Goal: Ask a question: Seek information or help from site administrators or community

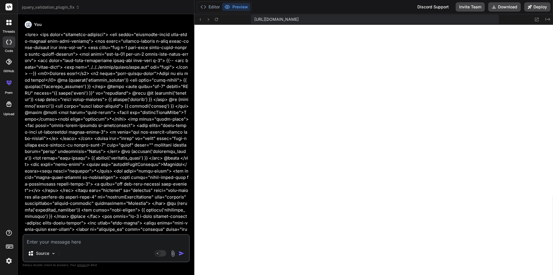
scroll to position [914, 0]
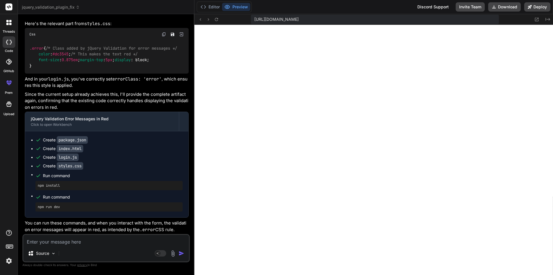
click at [8, 24] on icon at bounding box center [7, 24] width 2 height 2
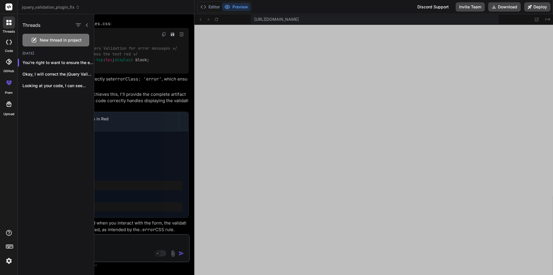
click at [47, 43] on span "New thread in project" at bounding box center [61, 40] width 42 height 6
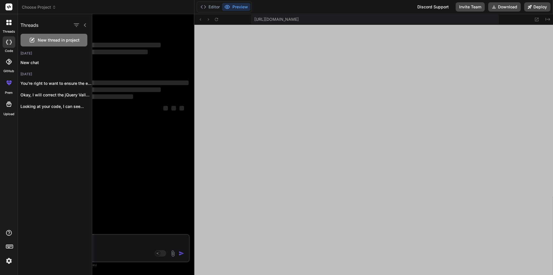
scroll to position [0, 0]
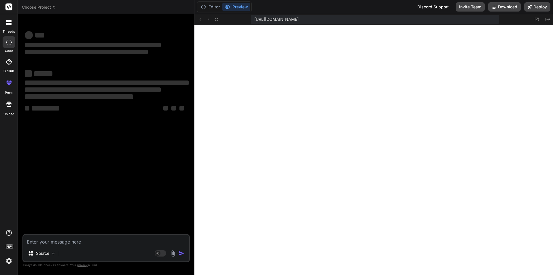
type textarea "x"
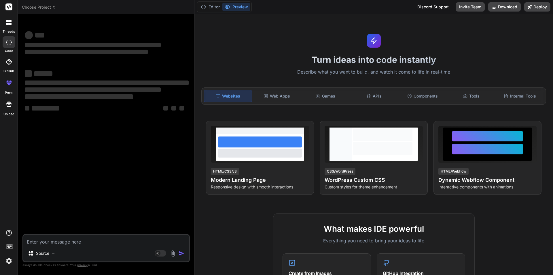
scroll to position [942, 0]
click at [74, 241] on textarea at bounding box center [106, 240] width 166 height 10
paste textarea "public function store(MedicationRequest $request): JsonResponse { DB::beginTran…"
type textarea "public function store(MedicationRequest $request): JsonResponse { DB::beginTran…"
type textarea "x"
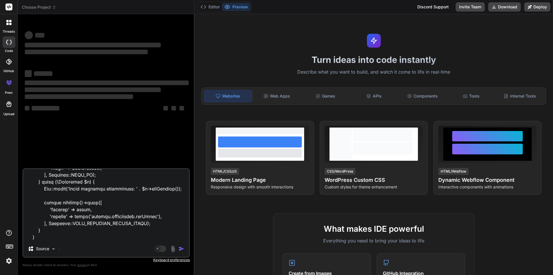
type textarea "public function store(MedicationRequest $request): JsonResponse { DB::beginTran…"
type textarea "x"
type textarea "public function store(MedicationRequest $request): JsonResponse { DB::beginTran…"
click at [178, 251] on div "Agent Mode. When this toggle is activated, AI automatically makes decisions, re…" at bounding box center [170, 248] width 33 height 7
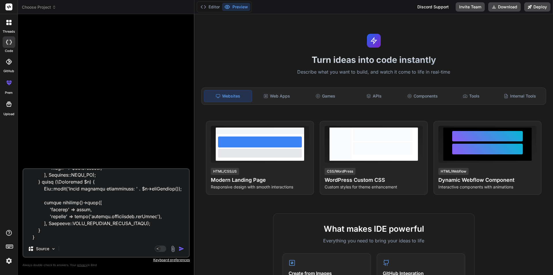
scroll to position [29, 0]
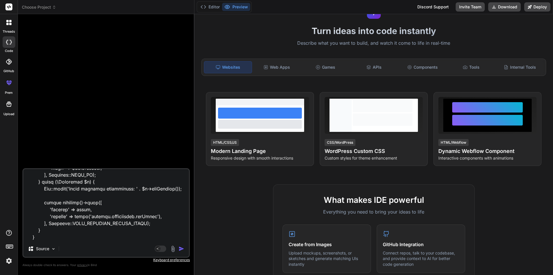
click at [180, 248] on img "button" at bounding box center [182, 248] width 6 height 6
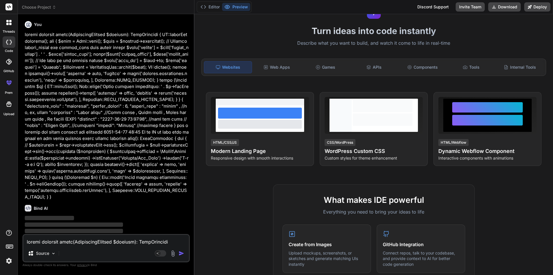
scroll to position [7, 0]
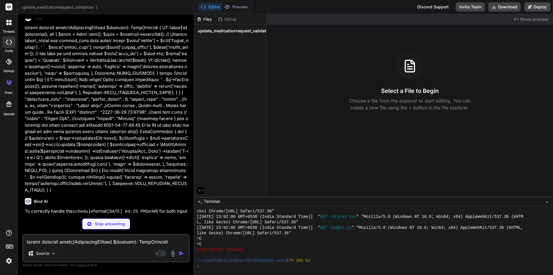
type textarea "x"
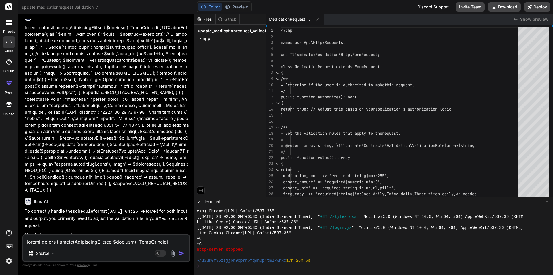
scroll to position [165, 0]
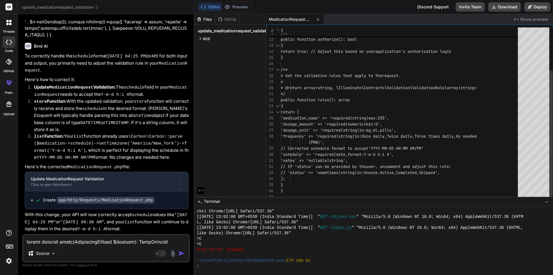
type textarea "'schedule' => 'required|date_format:Y-m-d h:i A', 'notes' => 'nullable|string',…"
drag, startPoint x: 345, startPoint y: 154, endPoint x: 420, endPoint y: 154, distance: 75.2
click at [420, 154] on div "* Determine if the user is authorized to make this request. */ public function …" at bounding box center [401, 85] width 241 height 230
click at [99, 238] on textarea at bounding box center [106, 240] width 166 height 10
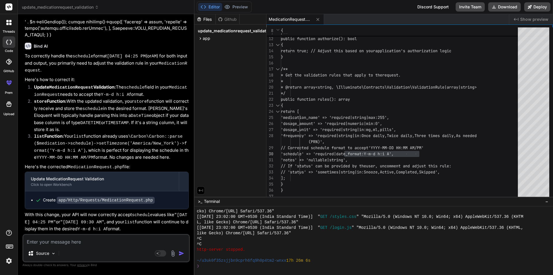
type textarea "h"
type textarea "x"
type textarea "ho"
type textarea "x"
type textarea "how"
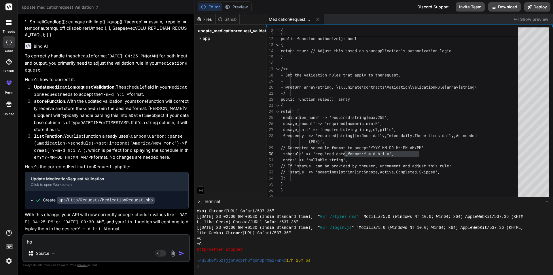
type textarea "x"
type textarea "how"
type textarea "x"
type textarea "how i"
type textarea "x"
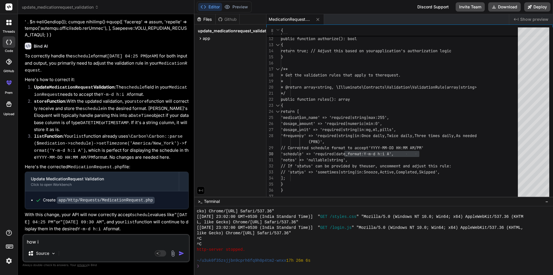
type textarea "how i"
type textarea "x"
type textarea "how i t"
type textarea "x"
type textarea "how i ty"
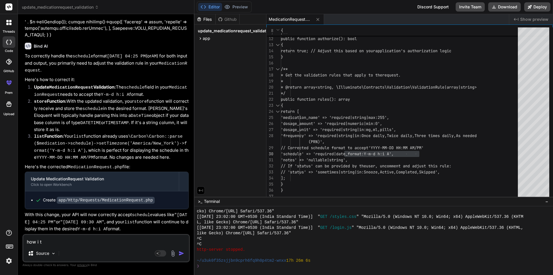
type textarea "x"
type textarea "how i typ"
type textarea "x"
type textarea "how i type"
type textarea "x"
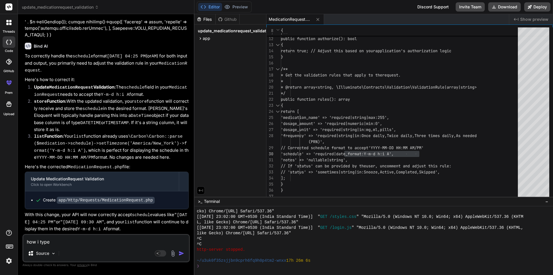
type textarea "how i typ"
type textarea "x"
type textarea "how i ty"
type textarea "x"
type textarea "how i t"
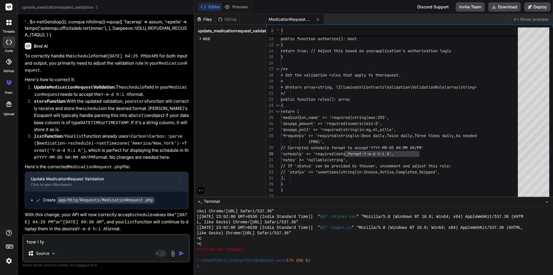
type textarea "x"
type textarea "how i"
type textarea "x"
type textarea "how i d"
type textarea "x"
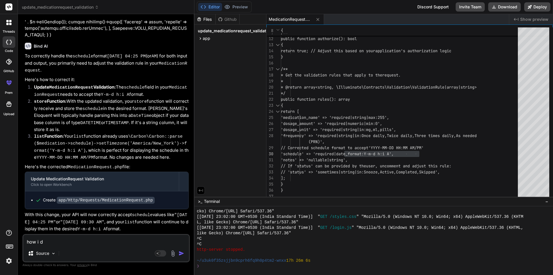
type textarea "how i d o"
type textarea "x"
type textarea "how i d oi"
type textarea "x"
type textarea "how i d oin"
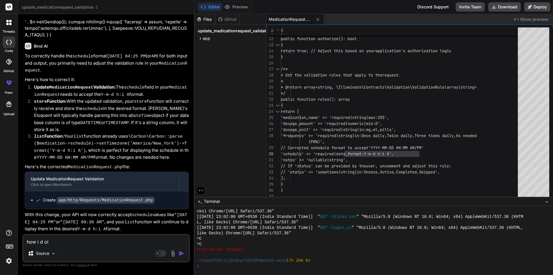
type textarea "x"
type textarea "how i d oin"
type textarea "x"
type textarea "how i d oin t"
type textarea "x"
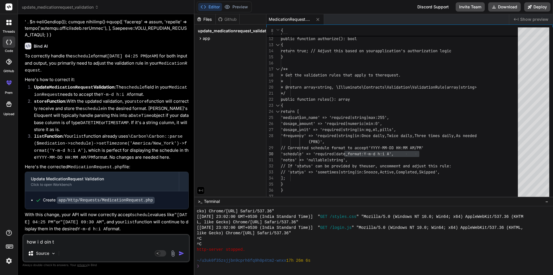
type textarea "how i d oin th"
type textarea "x"
type textarea "how i d oin the"
type textarea "x"
type textarea "how i d oin the"
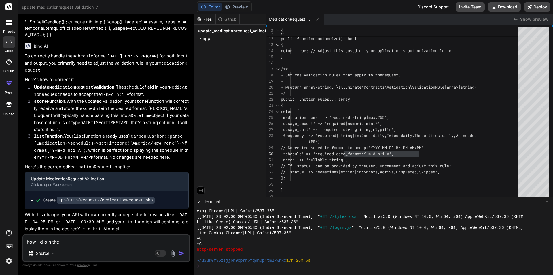
type textarea "x"
type textarea "how i d oin the p"
type textarea "x"
type textarea "how i d oin the po"
type textarea "x"
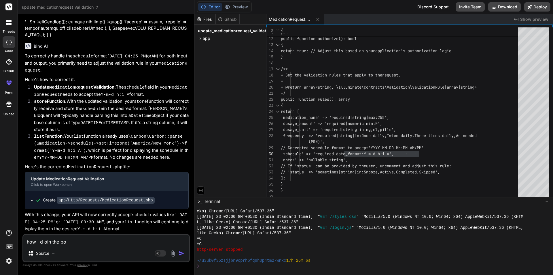
type textarea "how i d oin the pos"
type textarea "x"
type textarea "how i d oin the post"
type textarea "x"
type textarea "how i d oin the post m"
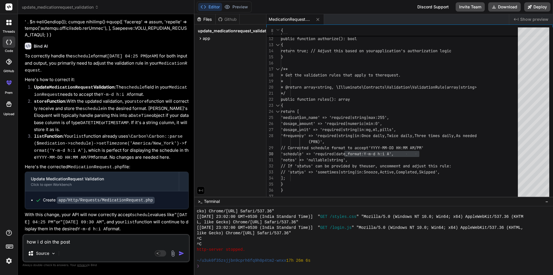
type textarea "x"
type textarea "how i d oin the post ma"
type textarea "x"
type textarea "how i d oin the post man"
type textarea "x"
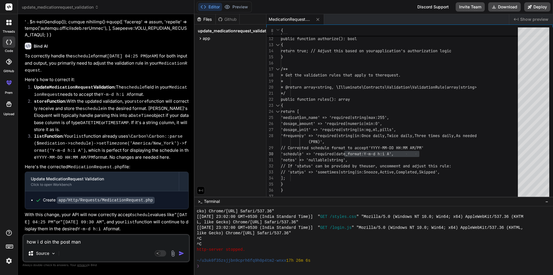
type textarea "how i d oin the post man"
type textarea "x"
type textarea "how i d oin the post man"
type textarea "x"
type textarea "how i d oin the post ma"
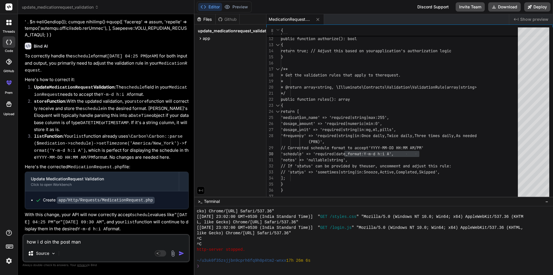
type textarea "x"
type textarea "how i d oin the post m"
type textarea "x"
type textarea "how i d oin the post"
type textarea "x"
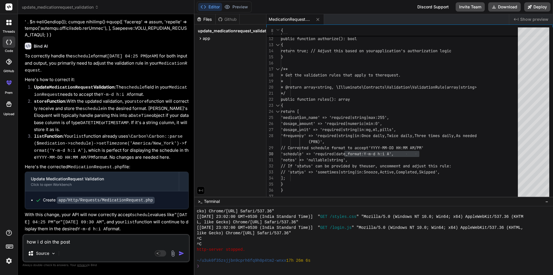
type textarea "how i d oin the post"
type textarea "x"
type textarea "how i d oin the postm"
type textarea "x"
type textarea "how i d oin the [PERSON_NAME]"
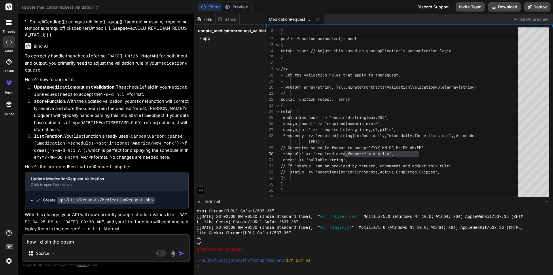
type textarea "x"
type textarea "how i d oin the postman"
type textarea "x"
type textarea "how i d oin the postman"
type textarea "x"
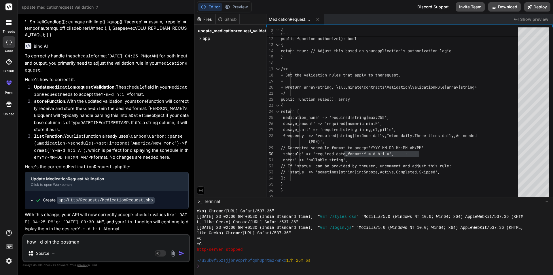
type textarea "how i d oin the postman a"
type textarea "x"
type textarea "how i d oin the postman ap"
type textarea "x"
type textarea "how i d oin the postman api"
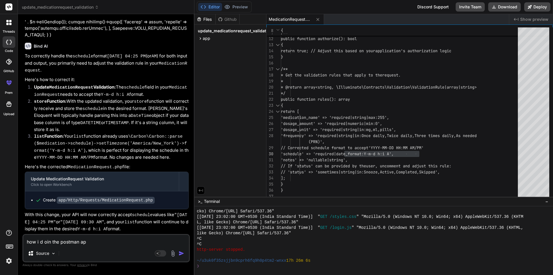
type textarea "x"
type textarea "how i d oin the postman api"
type textarea "x"
type textarea "how i d oin the postman api r"
type textarea "x"
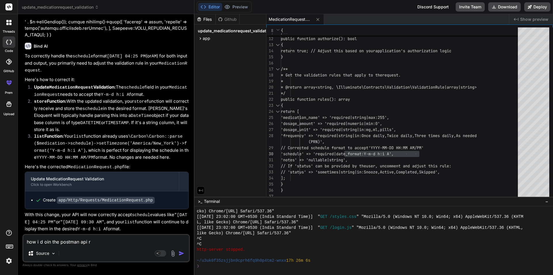
type textarea "how i d oin the postman api re"
type textarea "x"
type textarea "how i d oin the postman api req"
type textarea "x"
type textarea "how i d oin the postman api requ"
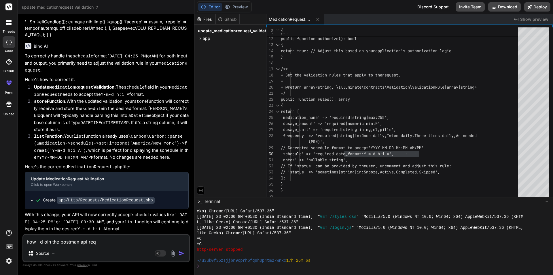
type textarea "x"
type textarea "how i d oin the postman api reque"
type textarea "x"
type textarea "how i d oin the postman api reques"
type textarea "x"
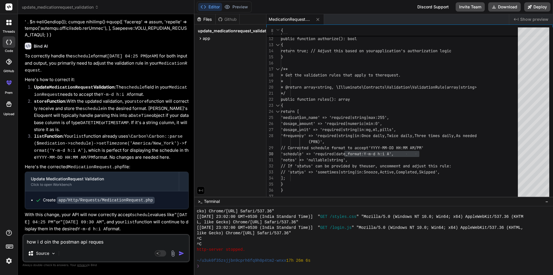
type textarea "how i d oin the postman api request"
type textarea "x"
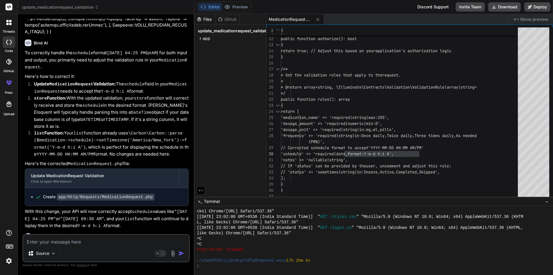
scroll to position [225, 0]
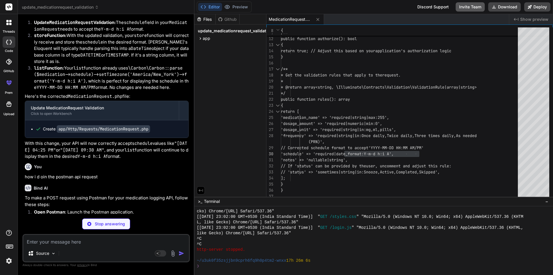
type textarea "x"
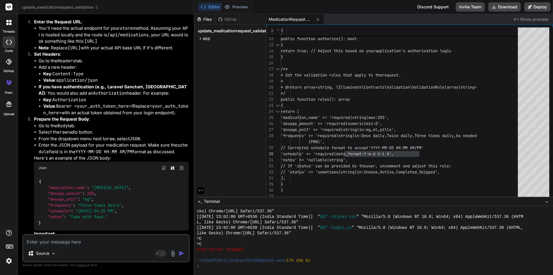
scroll to position [542, 0]
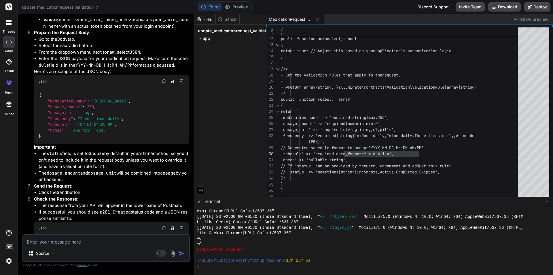
click at [57, 127] on span ""schedule"" at bounding box center [59, 124] width 23 height 5
drag, startPoint x: 78, startPoint y: 144, endPoint x: 122, endPoint y: 144, distance: 44.4
click at [115, 127] on span ""[DATE] 04:25 PM"" at bounding box center [94, 124] width 39 height 5
copy span "[DATE] 04:25 PM"
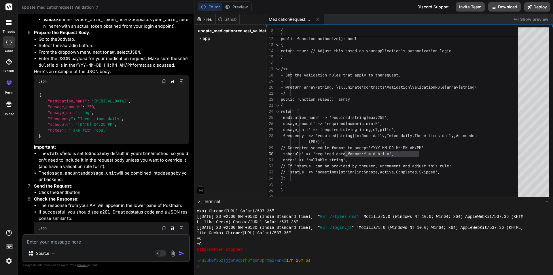
click at [71, 240] on textarea at bounding box center [106, 240] width 166 height 10
paste textarea "<form class="pt-3" method="POST" action="{{ route('login') }}" id="loginForm"> …"
type textarea "<form class="pt-3" method="POST" action="{{ route('login') }}" id="loginForm"> …"
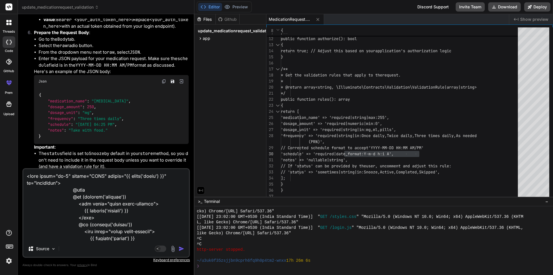
scroll to position [547, 0]
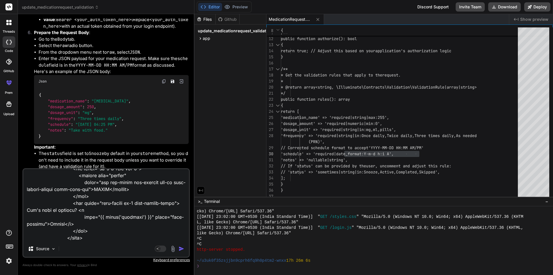
type textarea "x"
type textarea "<form class="pt-3" method="POST" action="{{ route('login') }}" id="loginForm"> …"
type textarea "x"
type textarea "<form class="pt-3" method="POST" action="{{ route('login') }}" id="loginForm"> …"
type textarea "x"
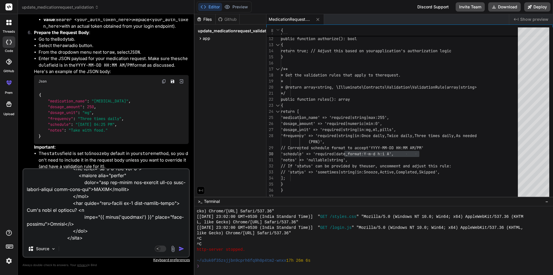
click at [108, 245] on div "Source" at bounding box center [106, 250] width 166 height 14
click at [82, 230] on textarea at bounding box center [106, 204] width 166 height 71
paste textarea "while creating the Patient/specialist account after entering the very long firs…"
type textarea "<form class="pt-3" method="POST" action="{{ route('login') }}" id="loginForm"> …"
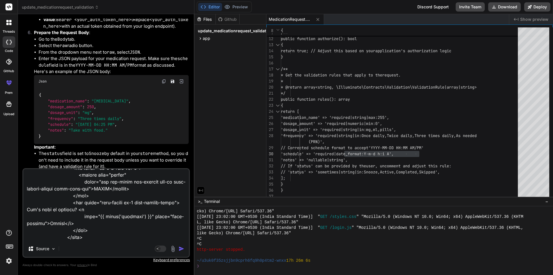
type textarea "x"
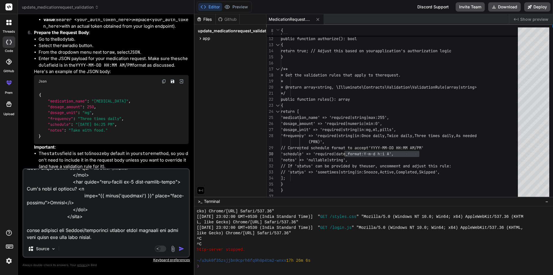
paste textarea "403 forbidden error is"
type textarea "<form class="pt-3" method="POST" action="{{ route('login') }}" id="loginForm"> …"
type textarea "x"
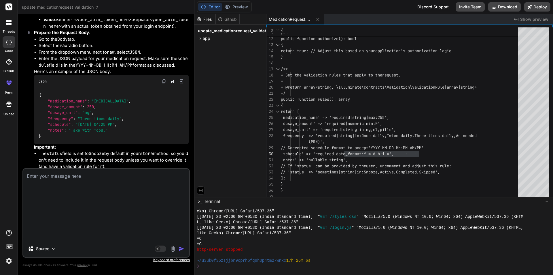
type textarea "x"
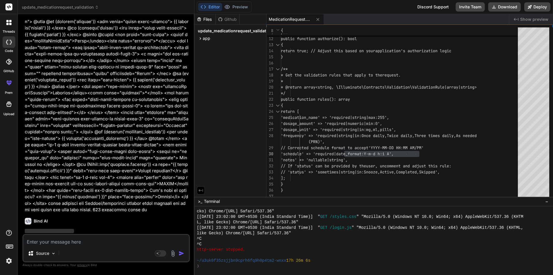
scroll to position [955, 0]
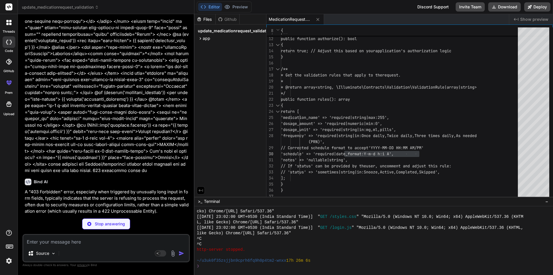
type textarea "x"
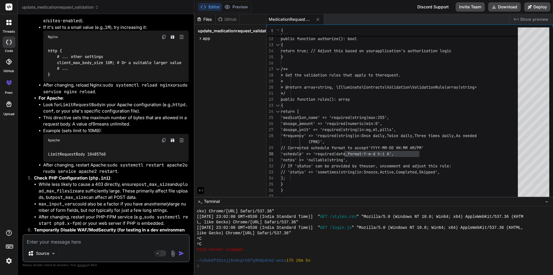
scroll to position [1698, 0]
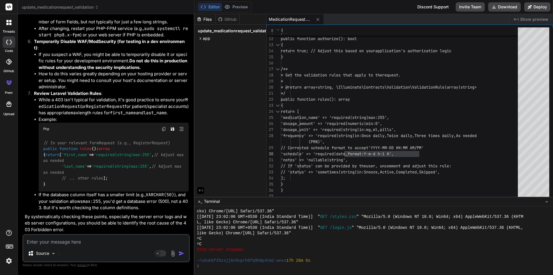
click at [119, 246] on div "Source Agent Mode. When this toggle is activated, AI automatically makes decisi…" at bounding box center [105, 248] width 167 height 28
click at [130, 240] on textarea at bounding box center [106, 240] width 166 height 10
paste textarea "class RegisterUserRequest extends FormRequest { /** * Determine if the user is …"
type textarea "class RegisterUserRequest extends FormRequest { /** * Determine if the user is …"
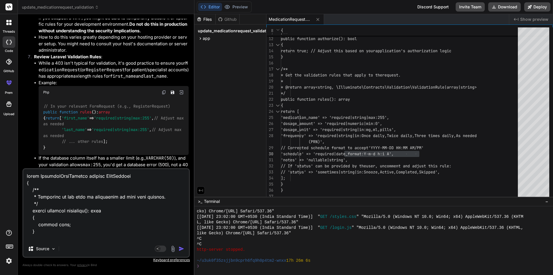
scroll to position [215, 0]
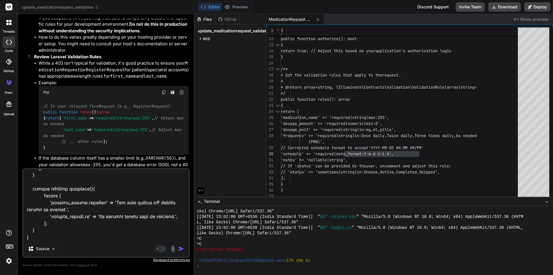
type textarea "x"
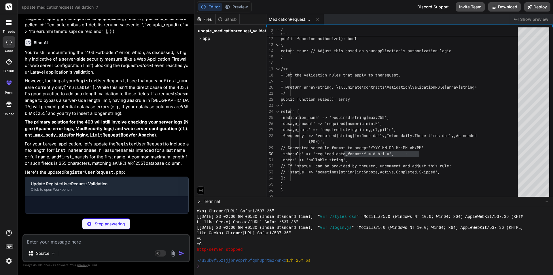
scroll to position [1994, 0]
type textarea "x"
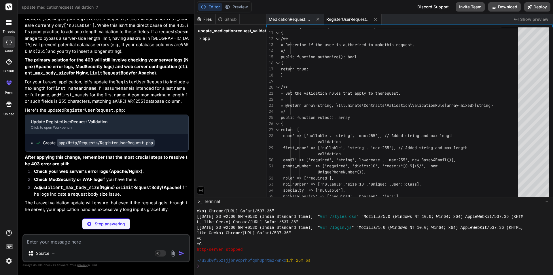
type textarea "x"
